Goal: Task Accomplishment & Management: Manage account settings

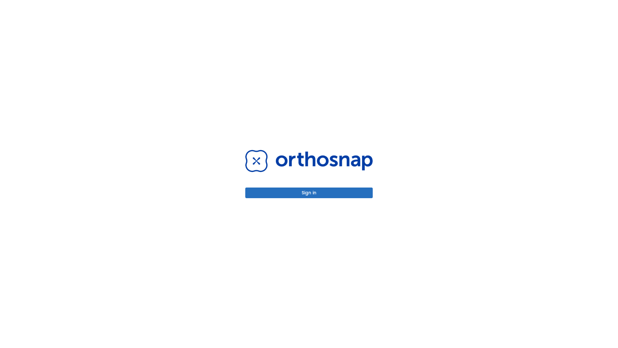
click at [309, 193] on button "Sign in" at bounding box center [309, 192] width 128 height 11
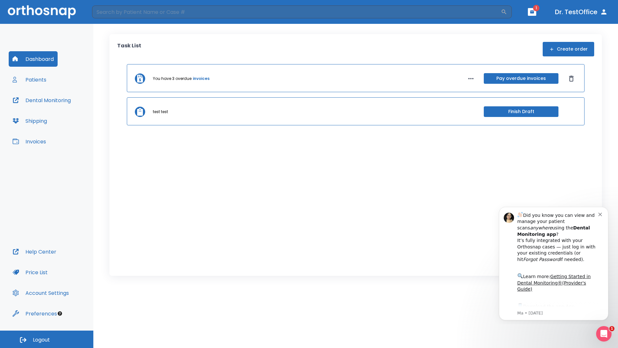
click at [47, 339] on span "Logout" at bounding box center [41, 339] width 17 height 7
